Goal: Communication & Community: Answer question/provide support

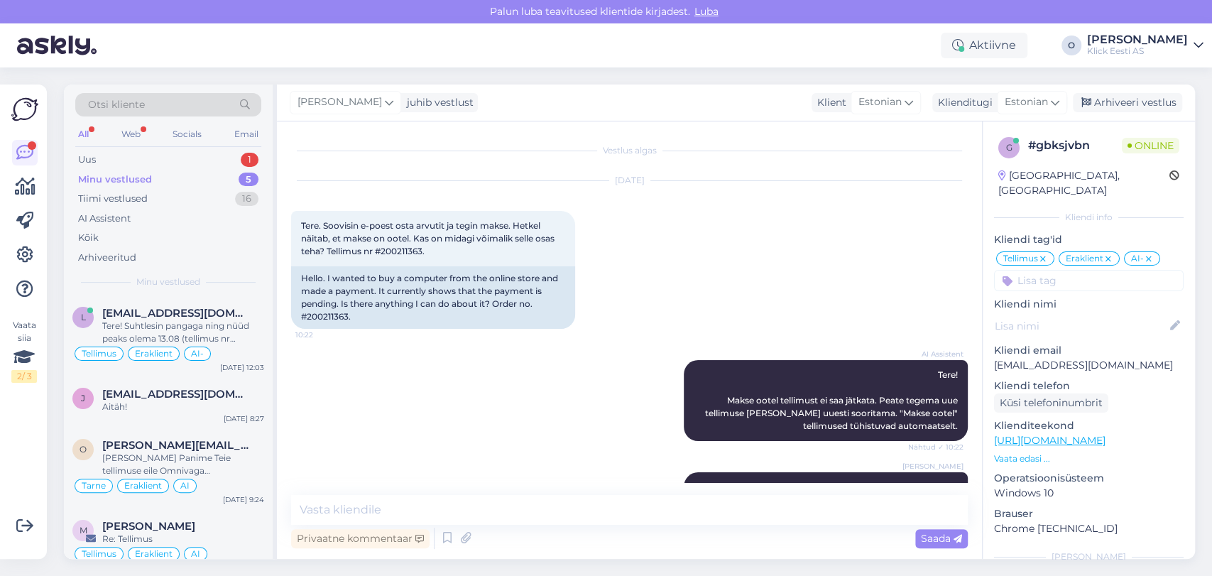
scroll to position [821, 0]
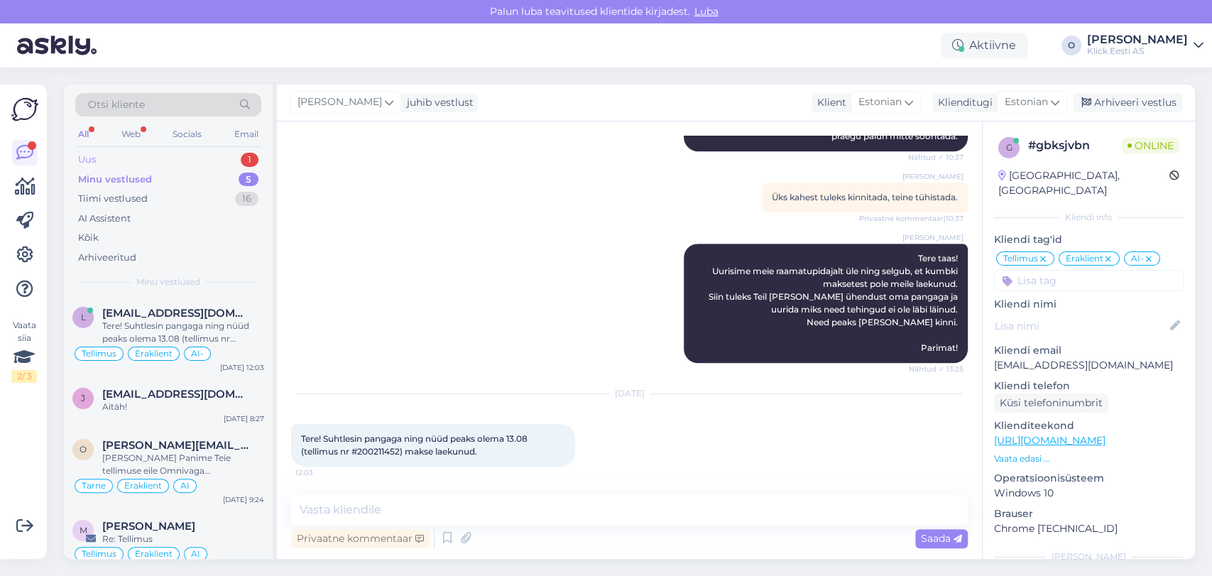
click at [181, 151] on div "Uus 1" at bounding box center [168, 160] width 186 height 20
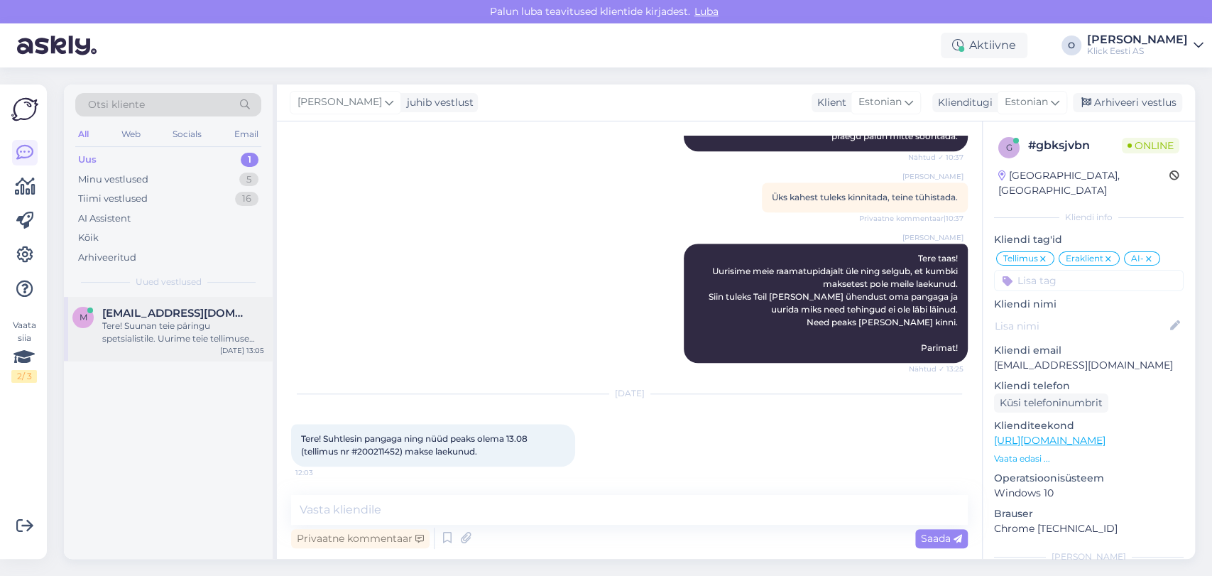
click at [193, 309] on span "[EMAIL_ADDRESS][DOMAIN_NAME]" at bounding box center [176, 313] width 148 height 13
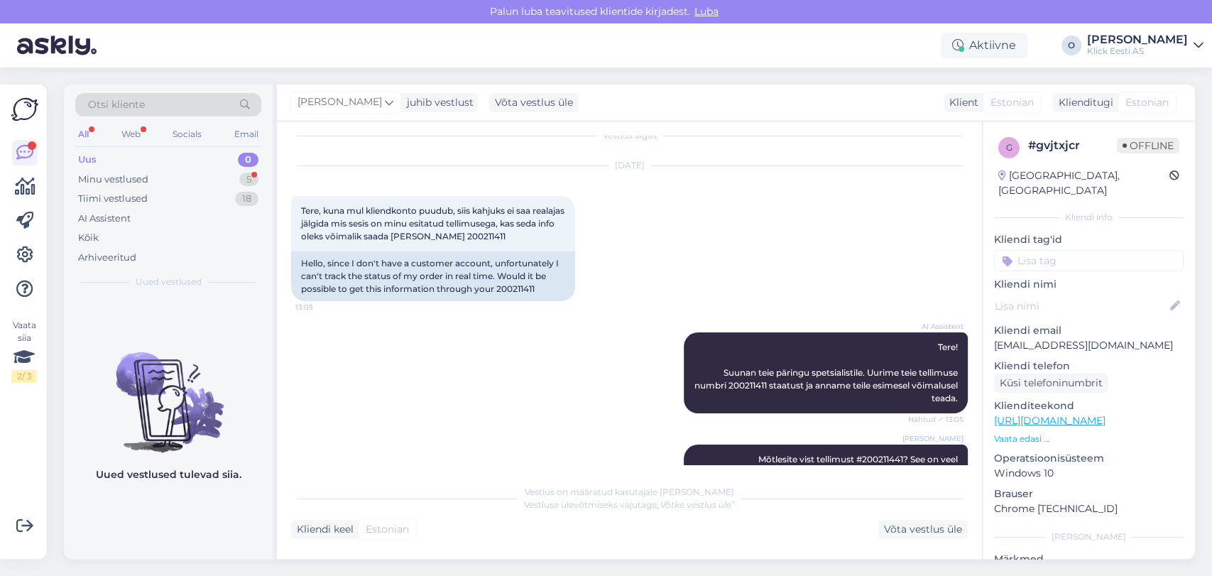
scroll to position [274, 0]
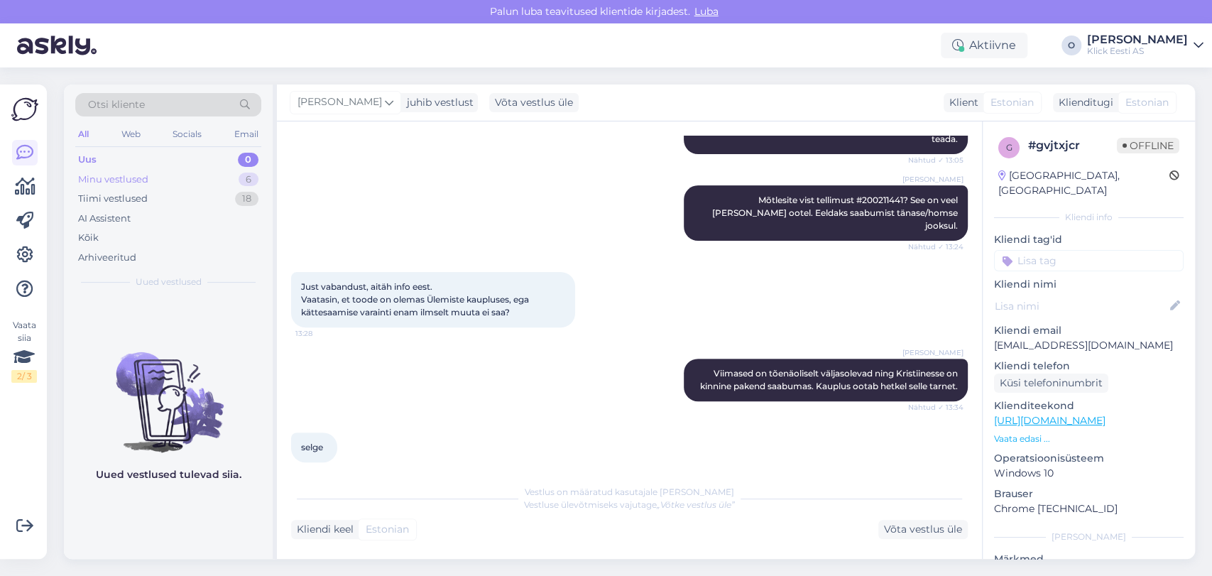
click at [168, 173] on div "Minu vestlused 6" at bounding box center [168, 180] width 186 height 20
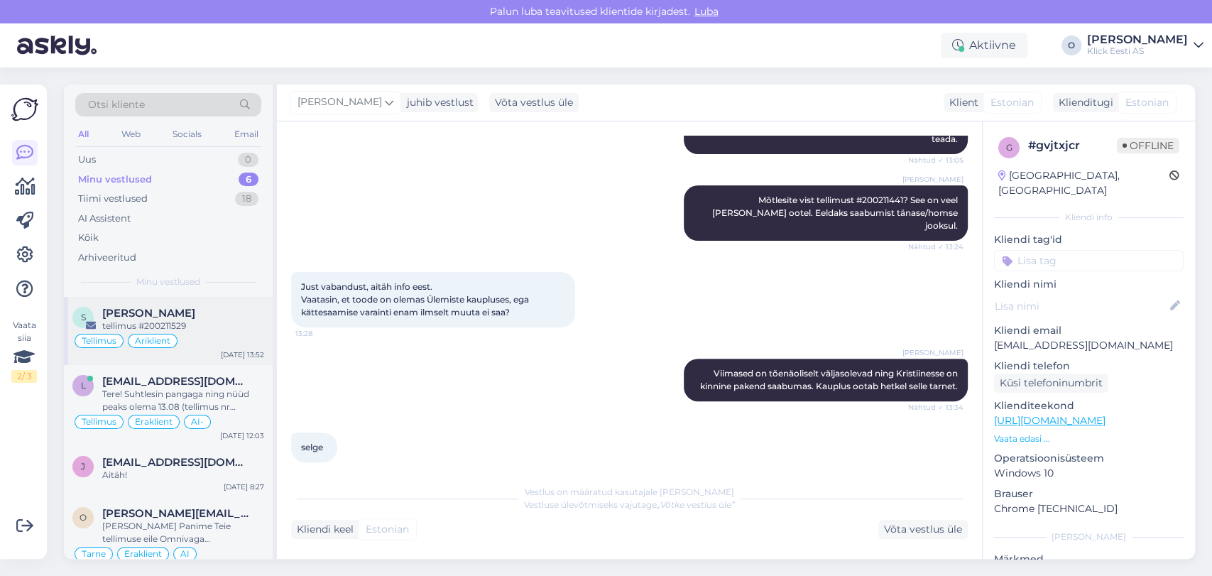
click at [138, 315] on span "[PERSON_NAME]" at bounding box center [148, 313] width 93 height 13
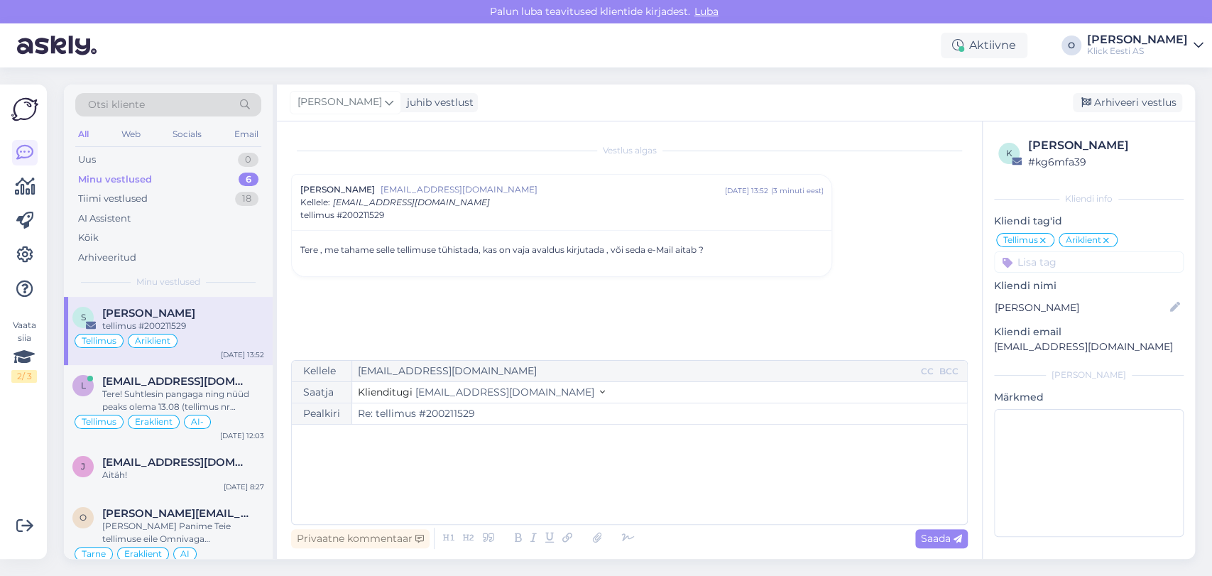
click at [442, 422] on input "Re: tellimus #200211529" at bounding box center [659, 413] width 615 height 21
click at [165, 393] on div "Tere! Suhtlesin pangaga ning nüüd peaks olema 13.08 (tellimus nr #200211452) ma…" at bounding box center [183, 401] width 162 height 26
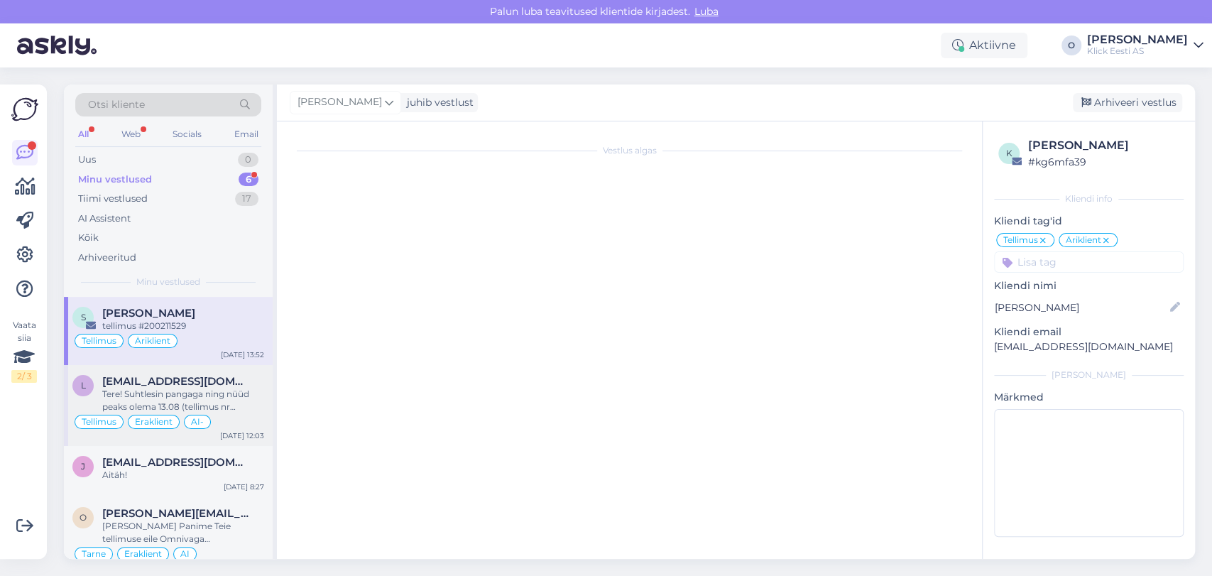
scroll to position [821, 0]
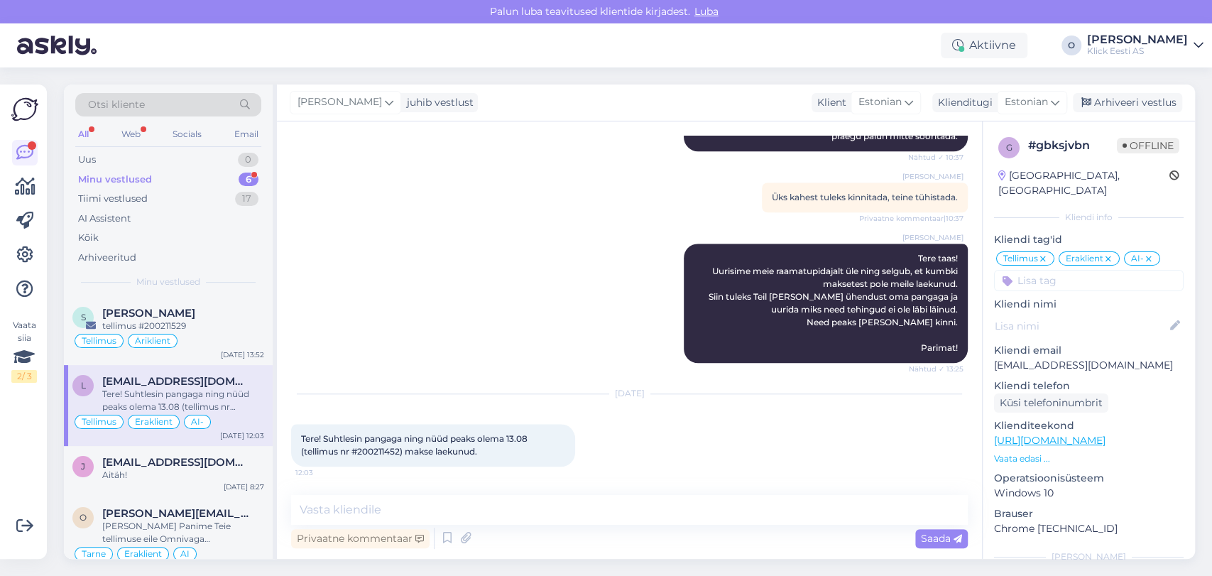
click at [378, 452] on span "Tere! Suhtlesin pangaga ning nüüd peaks olema 13.08 (tellimus nr #200211452) ma…" at bounding box center [415, 444] width 229 height 23
copy span "200211452"
click at [415, 511] on textarea at bounding box center [629, 510] width 677 height 30
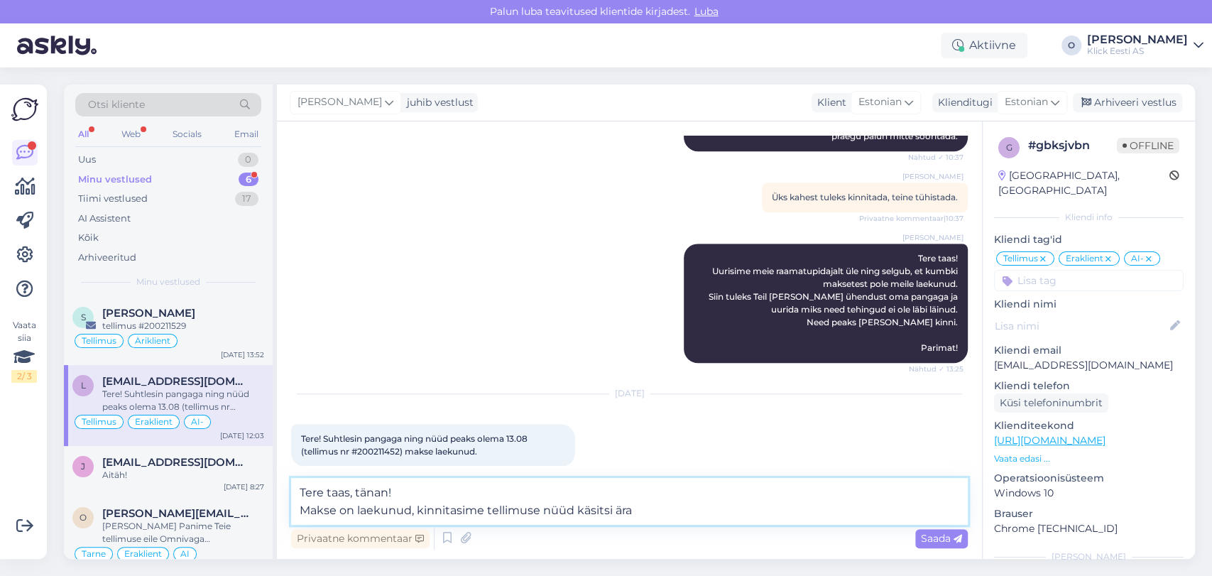
type textarea "Tere taas, tänan! Makse on laekunud, kinnitasime tellimuse nüüd käsitsi ära."
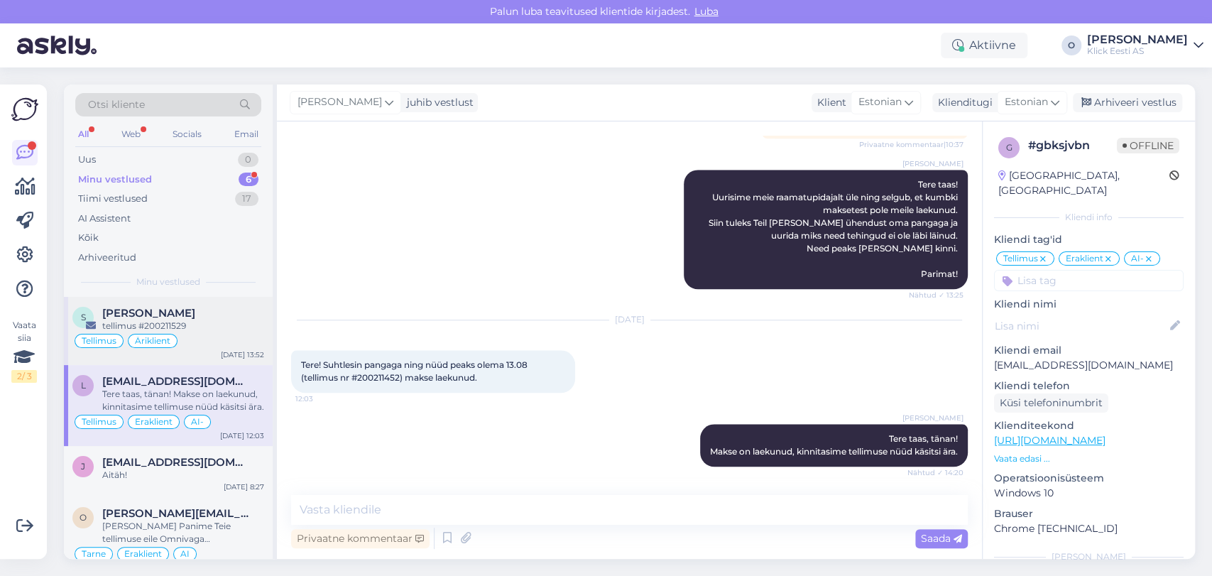
click at [117, 311] on span "[PERSON_NAME]" at bounding box center [148, 313] width 93 height 13
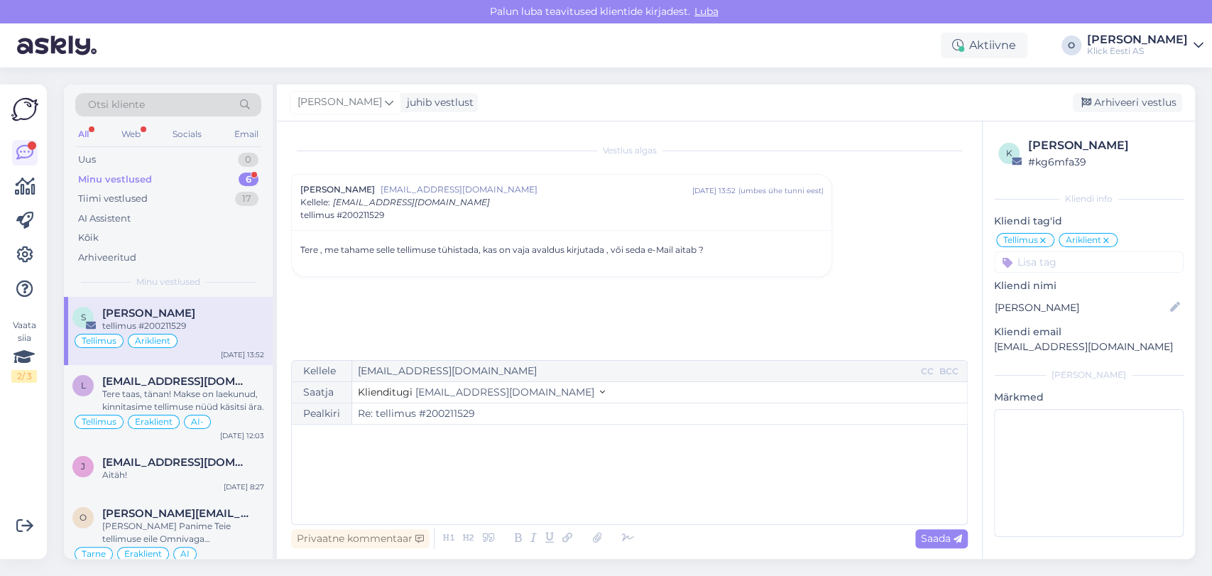
click at [379, 449] on div "﻿" at bounding box center [629, 474] width 661 height 85
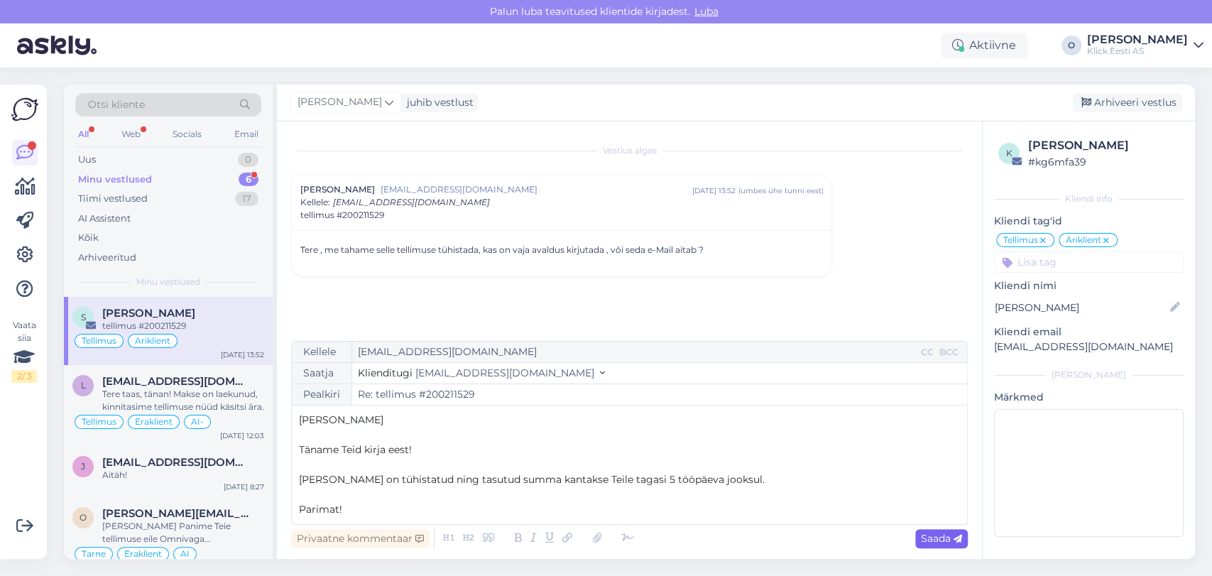
click at [935, 537] on span "Saada" at bounding box center [941, 538] width 41 height 13
type input "Re: Re: tellimus #200211529"
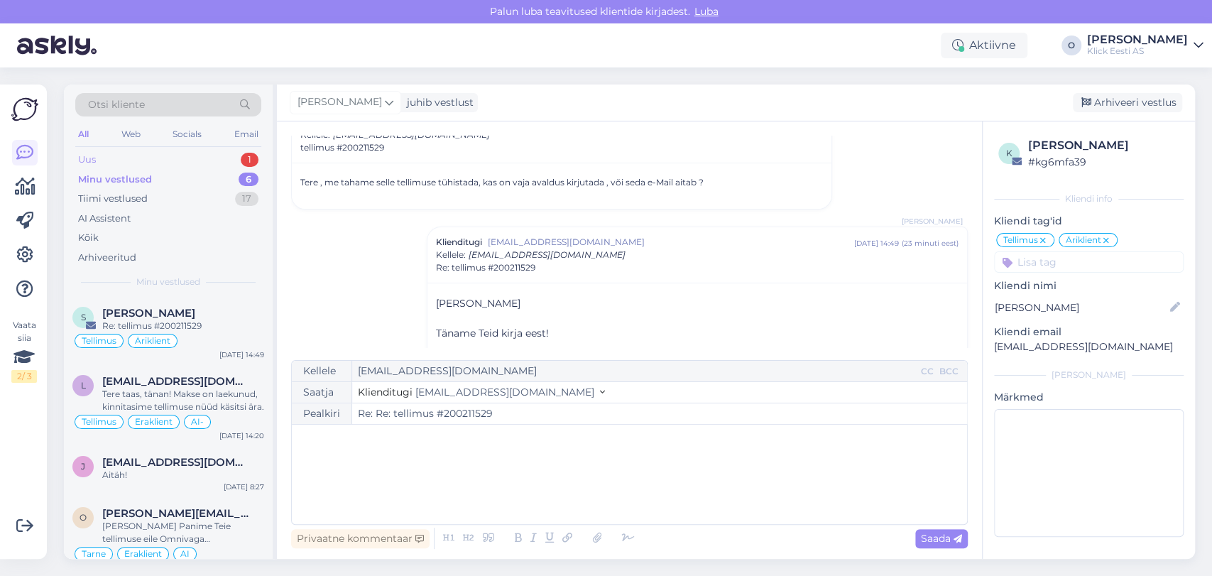
click at [141, 158] on div "Uus 1" at bounding box center [168, 160] width 186 height 20
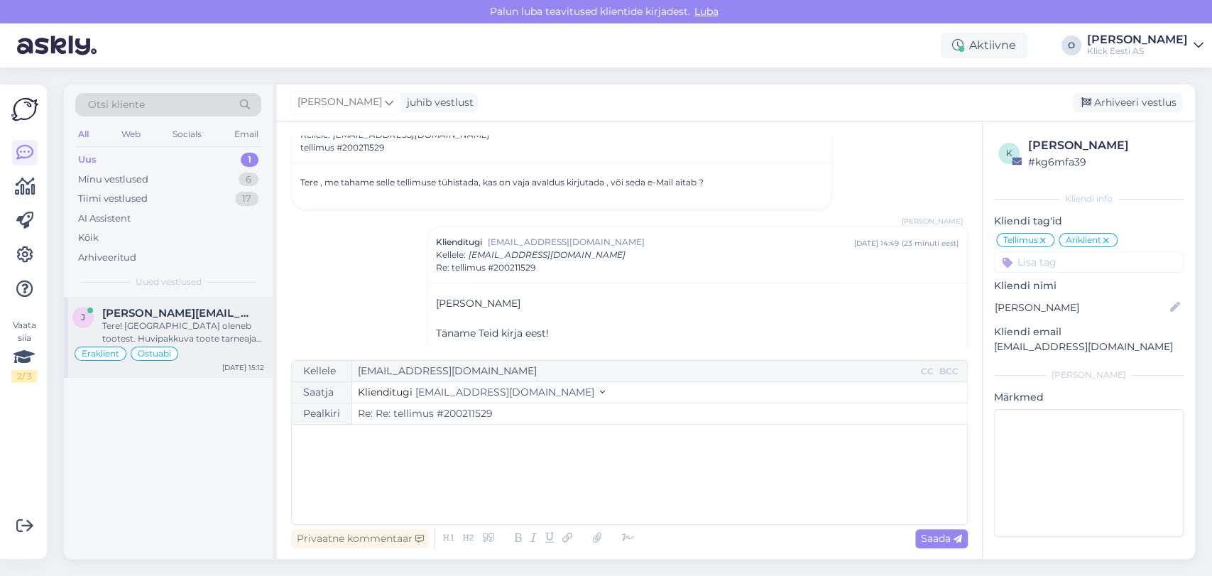
click at [143, 312] on span "[PERSON_NAME][EMAIL_ADDRESS][DOMAIN_NAME]" at bounding box center [176, 313] width 148 height 13
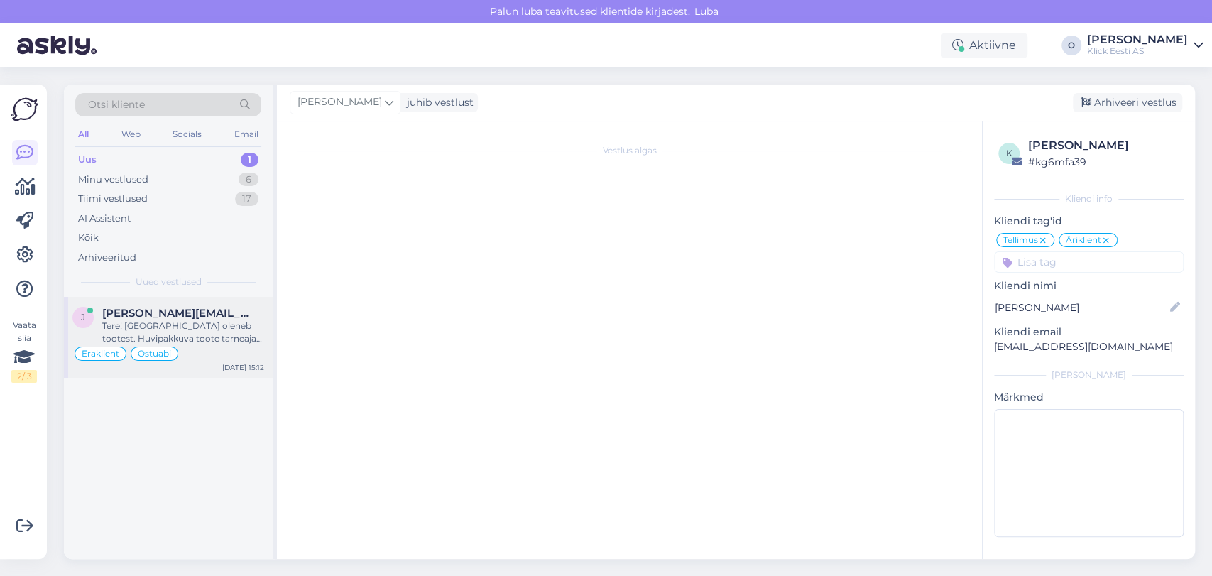
scroll to position [1087, 0]
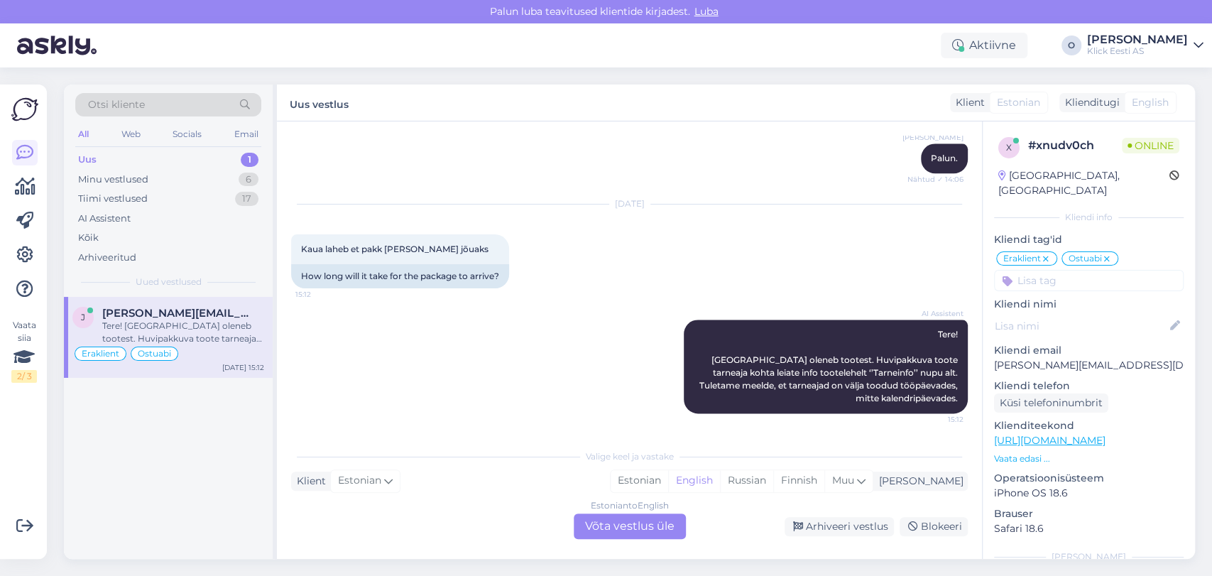
click at [1033, 358] on p "[PERSON_NAME][EMAIL_ADDRESS][DOMAIN_NAME]" at bounding box center [1089, 365] width 190 height 15
copy p "[PERSON_NAME][EMAIL_ADDRESS][DOMAIN_NAME]"
